Goal: Information Seeking & Learning: Learn about a topic

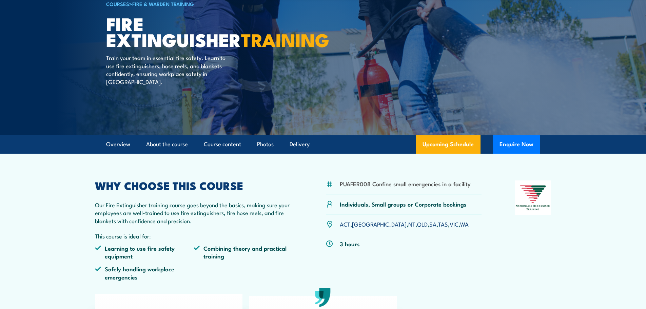
scroll to position [102, 0]
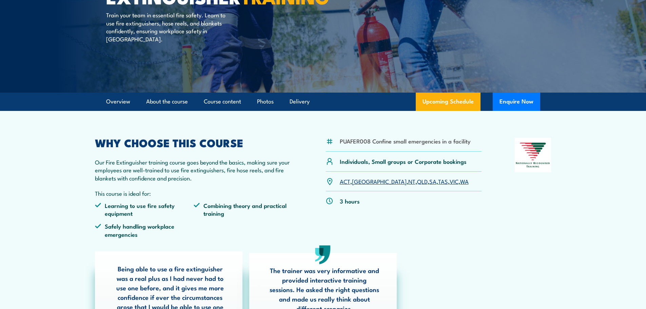
click at [417, 183] on link "QLD" at bounding box center [422, 181] width 11 height 8
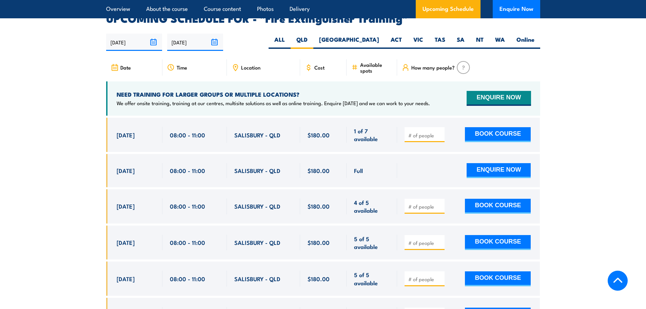
scroll to position [1137, 0]
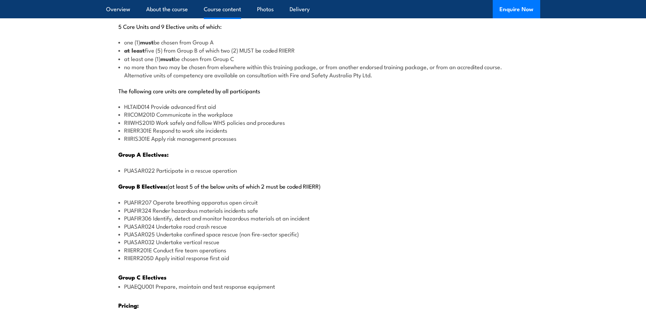
scroll to position [678, 0]
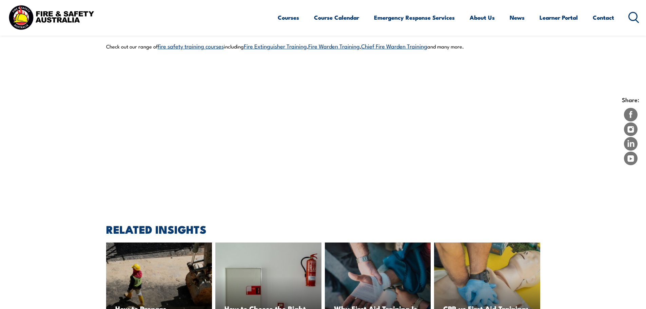
scroll to position [576, 0]
